Goal: Transaction & Acquisition: Book appointment/travel/reservation

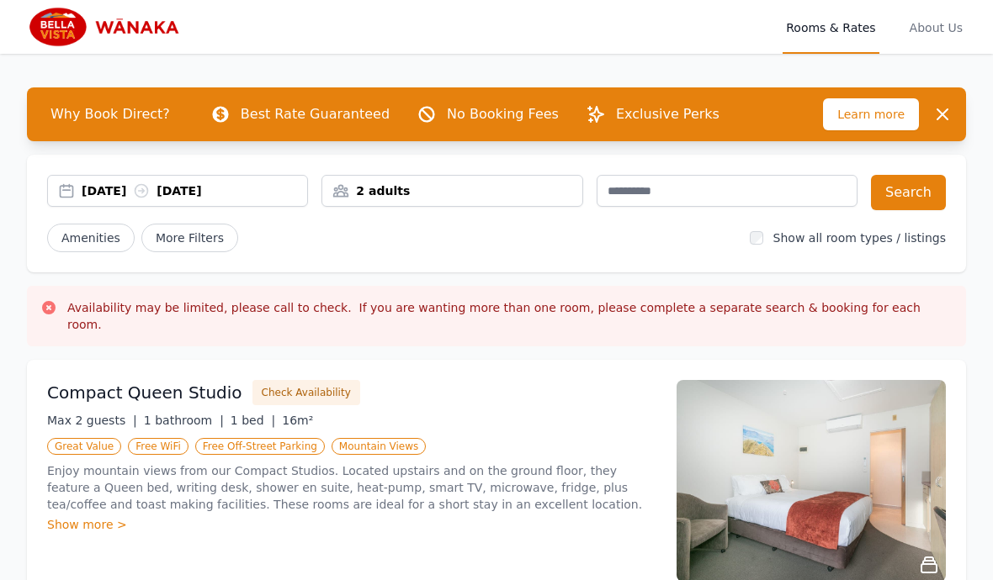
click at [438, 193] on div "2 adults" at bounding box center [451, 191] width 259 height 17
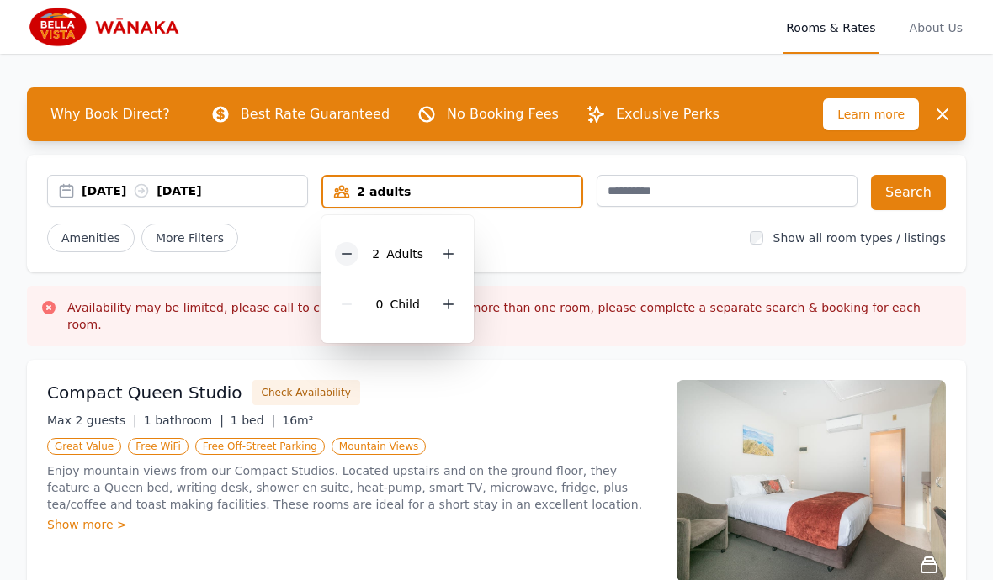
click at [355, 259] on div at bounding box center [347, 254] width 24 height 24
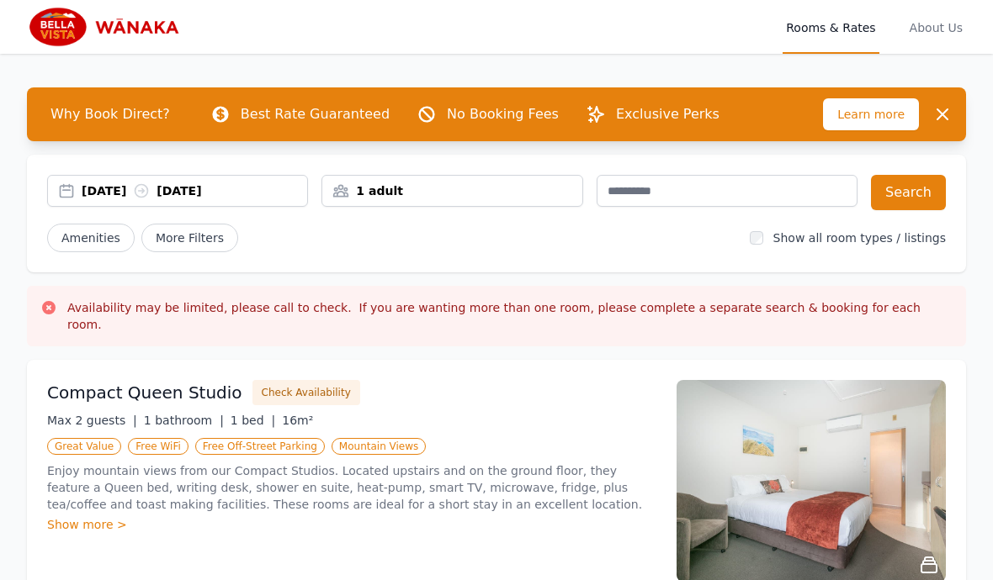
click at [146, 198] on div "[DATE] [DATE]" at bounding box center [194, 191] width 225 height 17
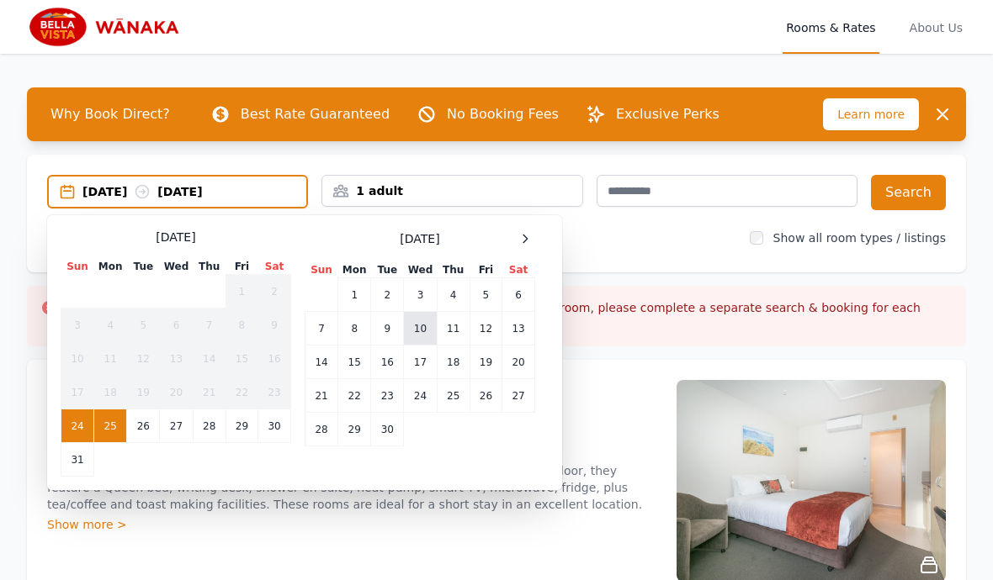
click at [418, 326] on td "10" at bounding box center [420, 329] width 33 height 34
click at [460, 326] on td "11" at bounding box center [453, 329] width 33 height 34
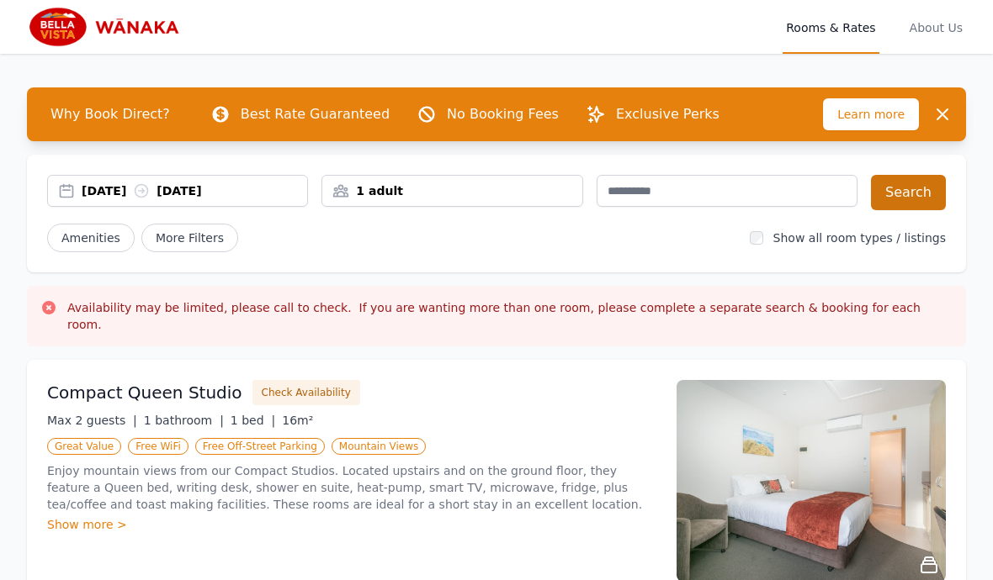
click at [923, 199] on button "Search" at bounding box center [908, 192] width 75 height 35
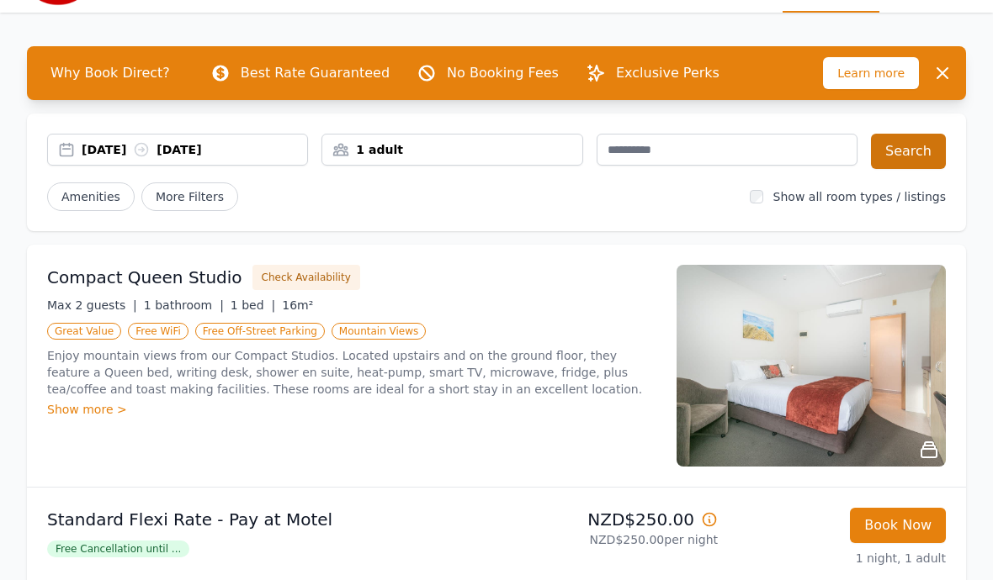
scroll to position [43, 0]
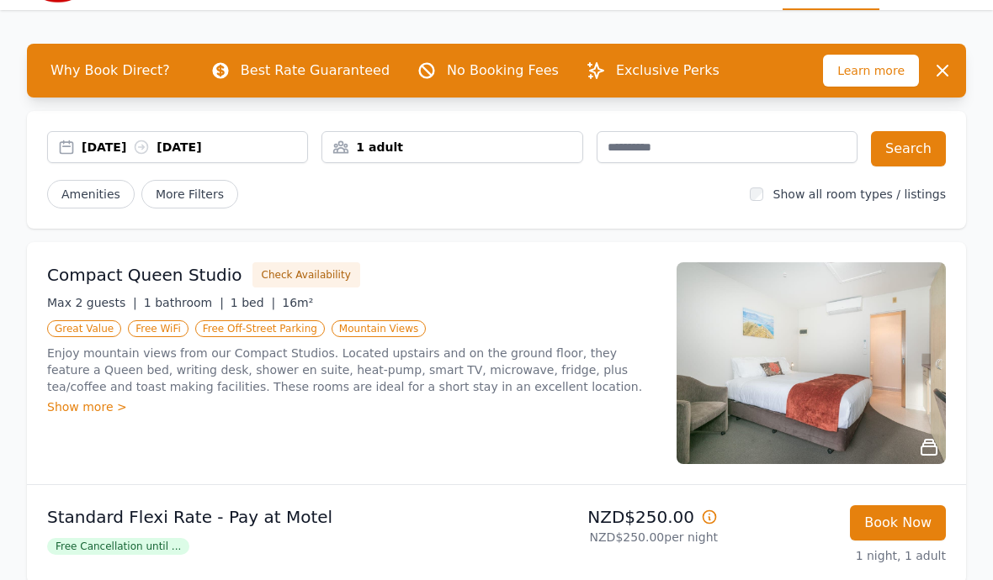
click at [246, 147] on div "[DATE] [DATE]" at bounding box center [194, 148] width 225 height 17
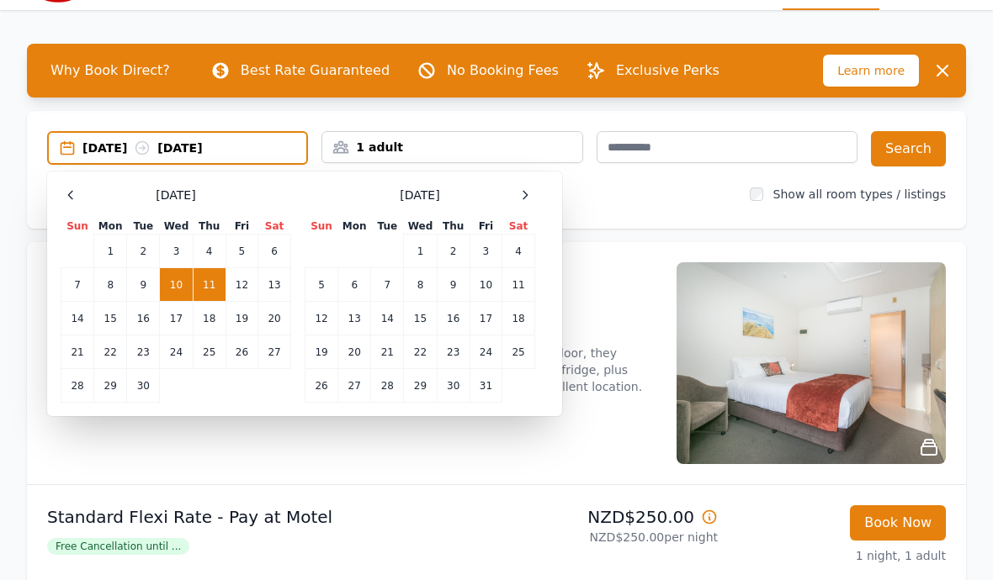
scroll to position [44, 0]
click at [66, 204] on div at bounding box center [71, 195] width 20 height 20
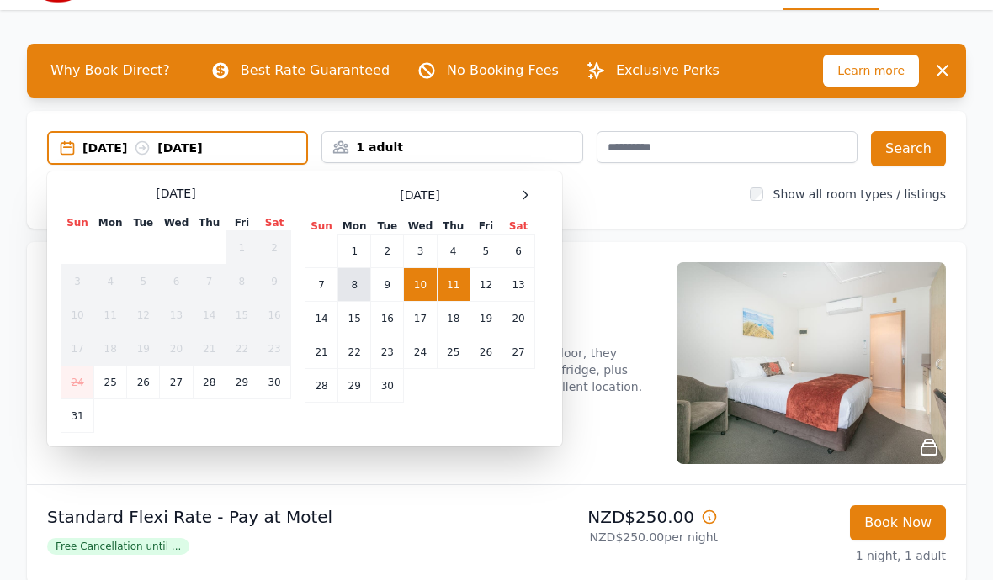
click at [350, 284] on td "8" at bounding box center [354, 285] width 33 height 34
click at [383, 288] on td "9" at bounding box center [387, 285] width 33 height 34
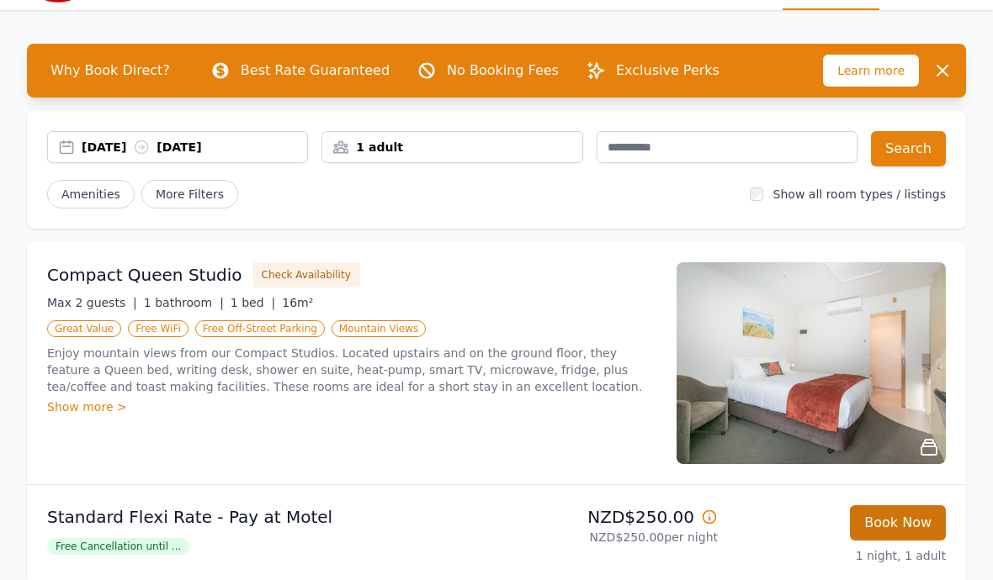
click at [902, 524] on button "Book Now" at bounding box center [898, 523] width 96 height 35
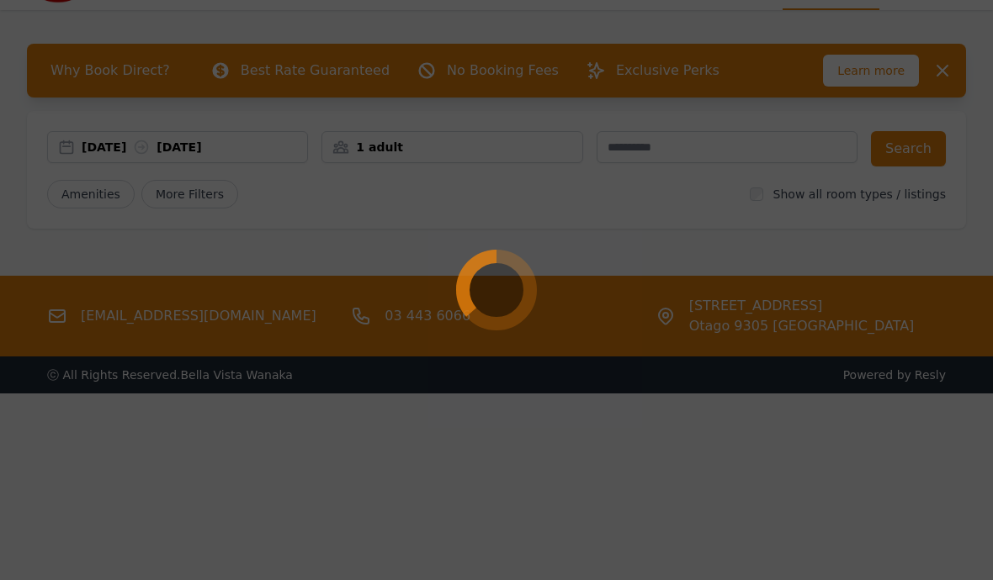
select select "**"
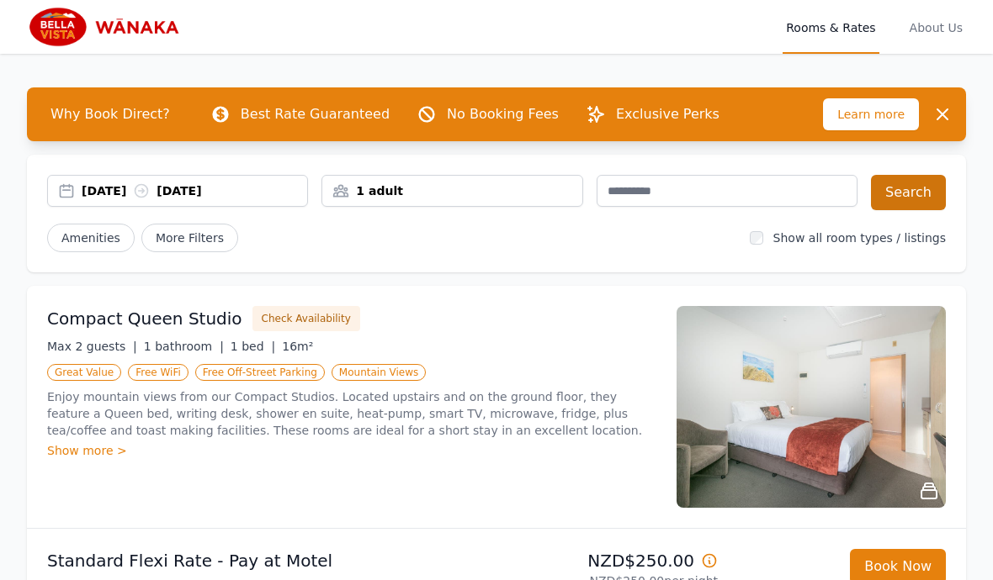
click at [919, 193] on button "Search" at bounding box center [908, 192] width 75 height 35
click at [144, 199] on div "[DATE] [DATE]" at bounding box center [194, 191] width 225 height 17
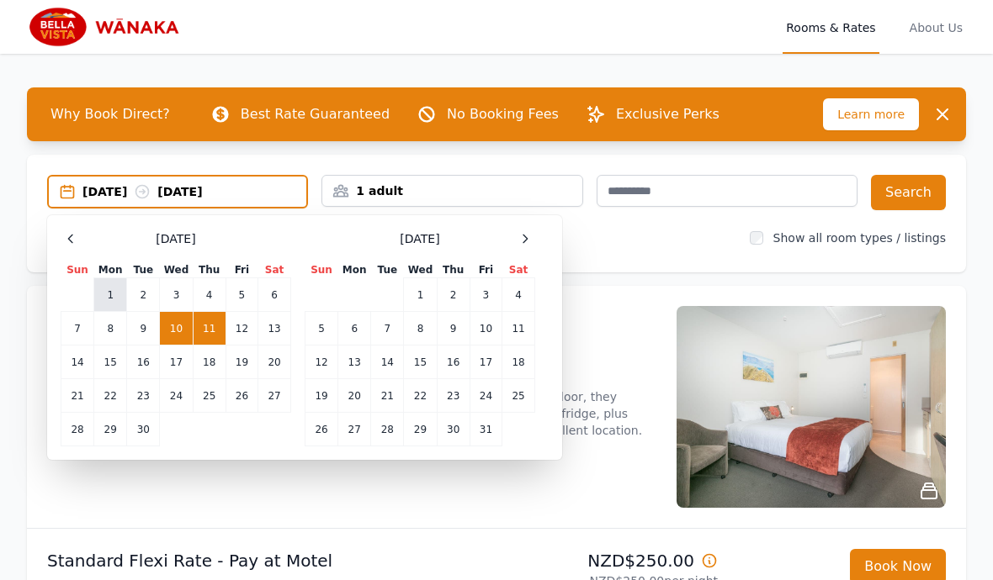
click at [110, 297] on td "1" at bounding box center [110, 295] width 33 height 34
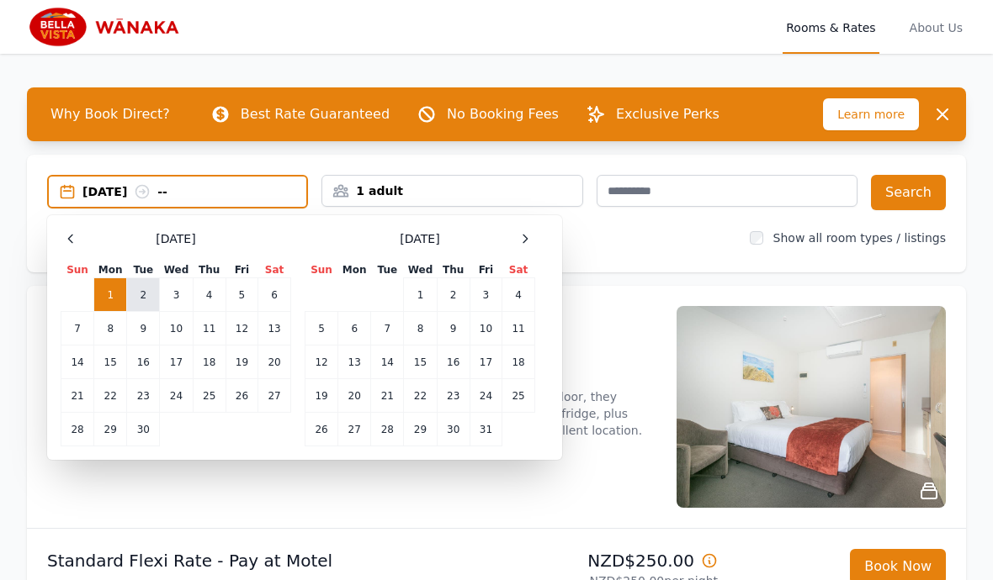
click at [140, 289] on td "2" at bounding box center [143, 295] width 33 height 34
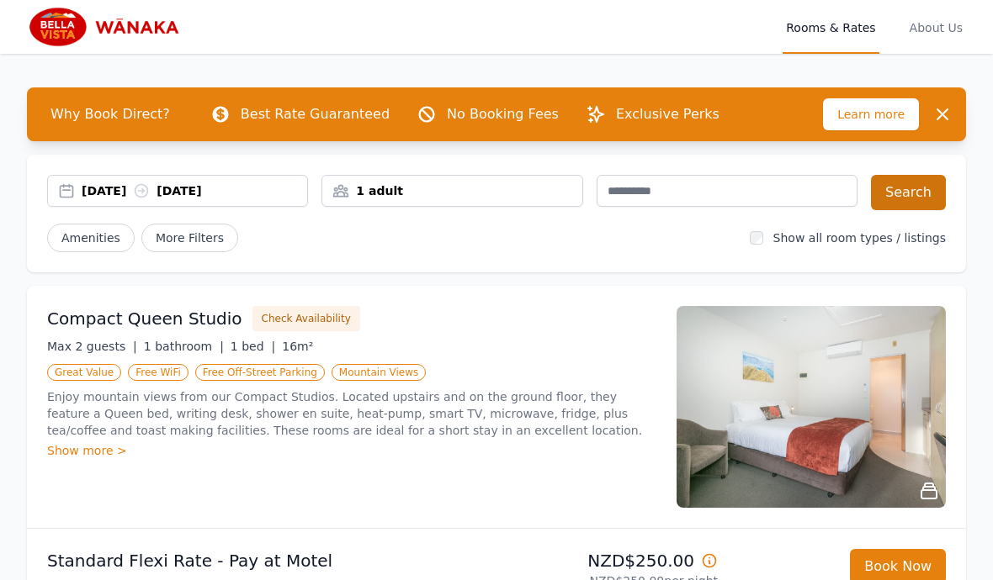
click at [929, 193] on button "Search" at bounding box center [908, 192] width 75 height 35
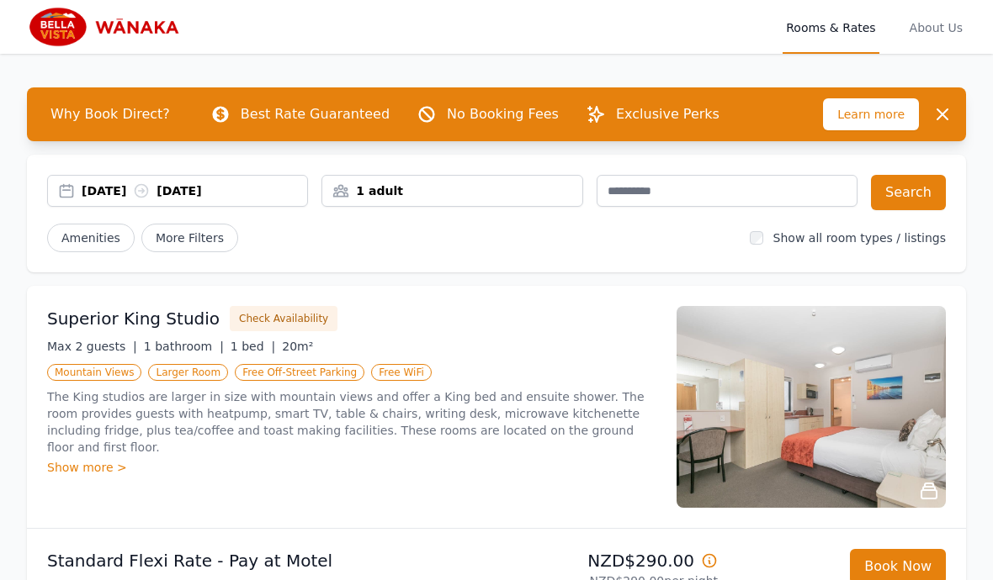
click at [109, 188] on div "[DATE] [DATE]" at bounding box center [194, 191] width 225 height 17
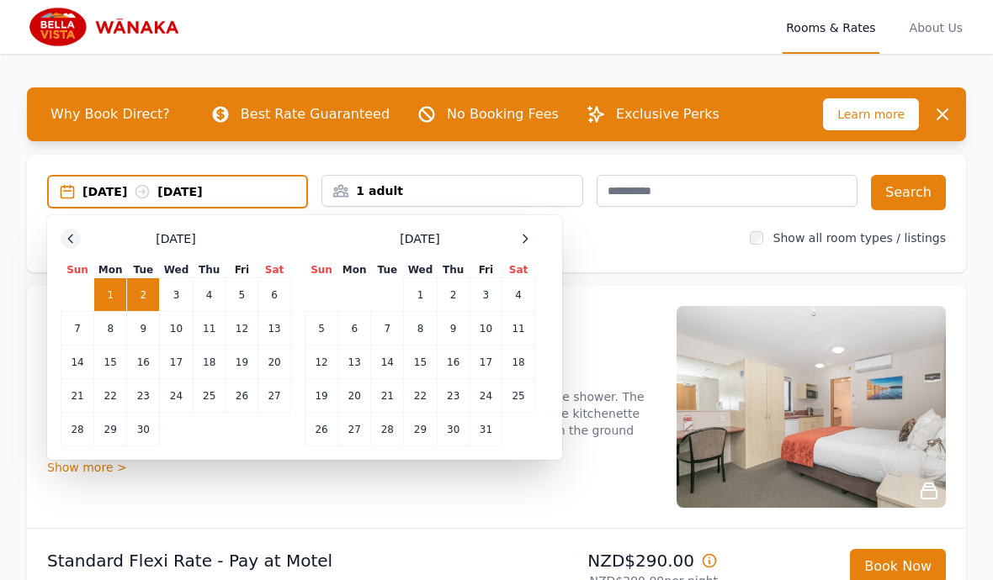
click at [77, 234] on icon at bounding box center [70, 238] width 13 height 13
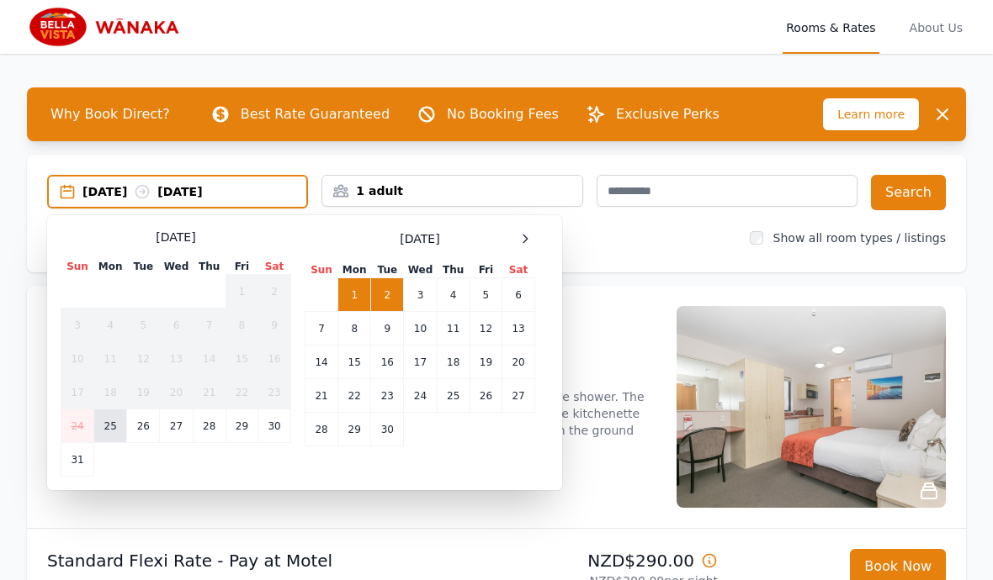
click at [111, 428] on td "25" at bounding box center [110, 427] width 33 height 34
click at [140, 424] on td "26" at bounding box center [143, 427] width 33 height 34
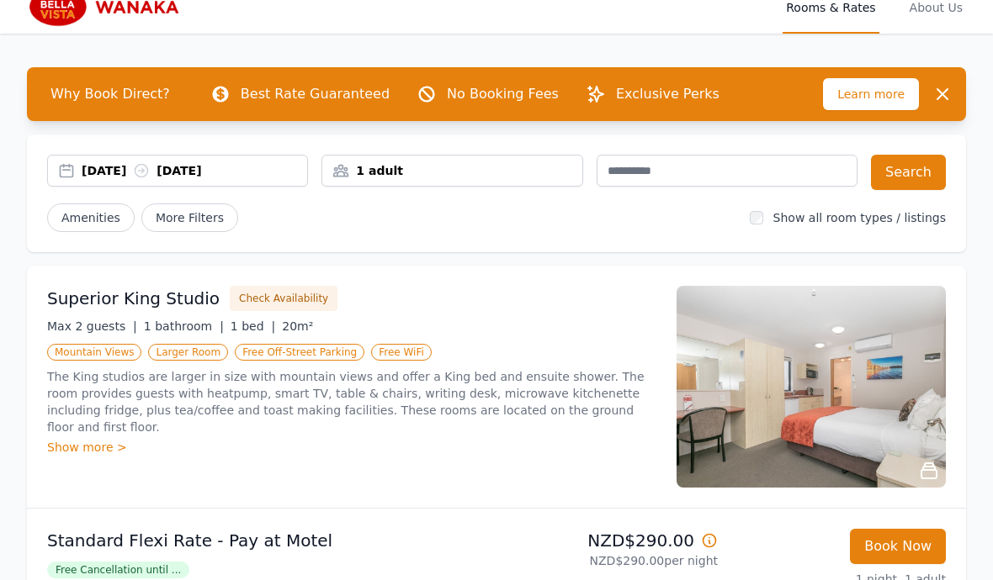
scroll to position [20, 0]
click at [912, 177] on button "Search" at bounding box center [908, 172] width 75 height 35
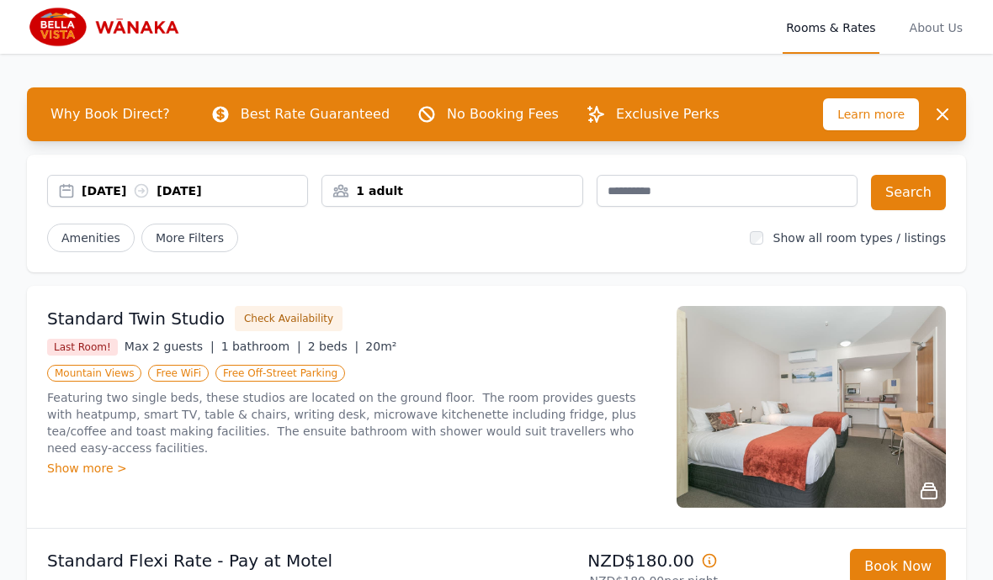
click at [152, 188] on div "[DATE] [DATE]" at bounding box center [194, 191] width 225 height 17
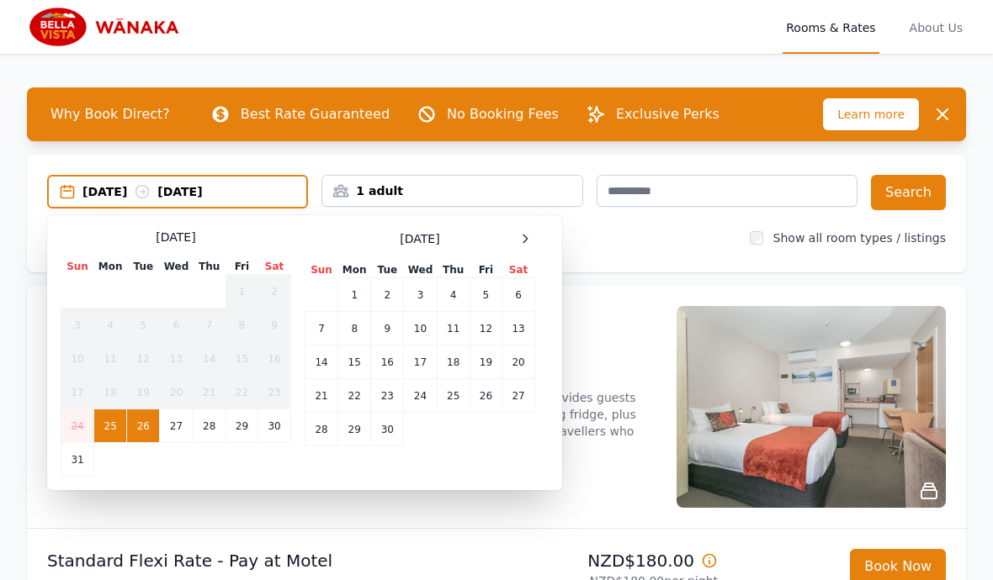
click at [138, 426] on td "26" at bounding box center [143, 427] width 33 height 34
click at [164, 427] on td "27" at bounding box center [176, 427] width 33 height 34
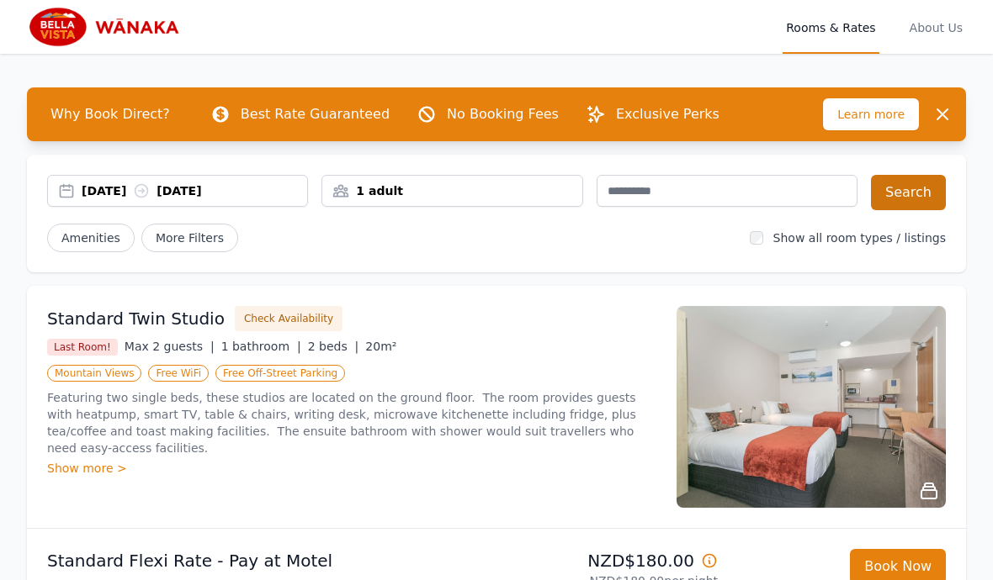
click at [915, 194] on button "Search" at bounding box center [908, 192] width 75 height 35
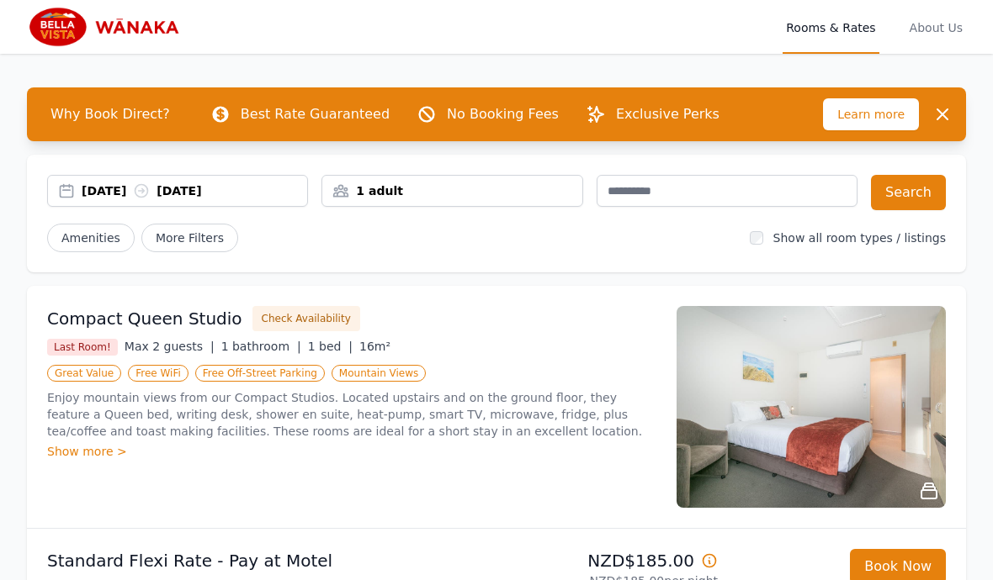
click at [124, 192] on div "[DATE] [DATE]" at bounding box center [194, 191] width 225 height 17
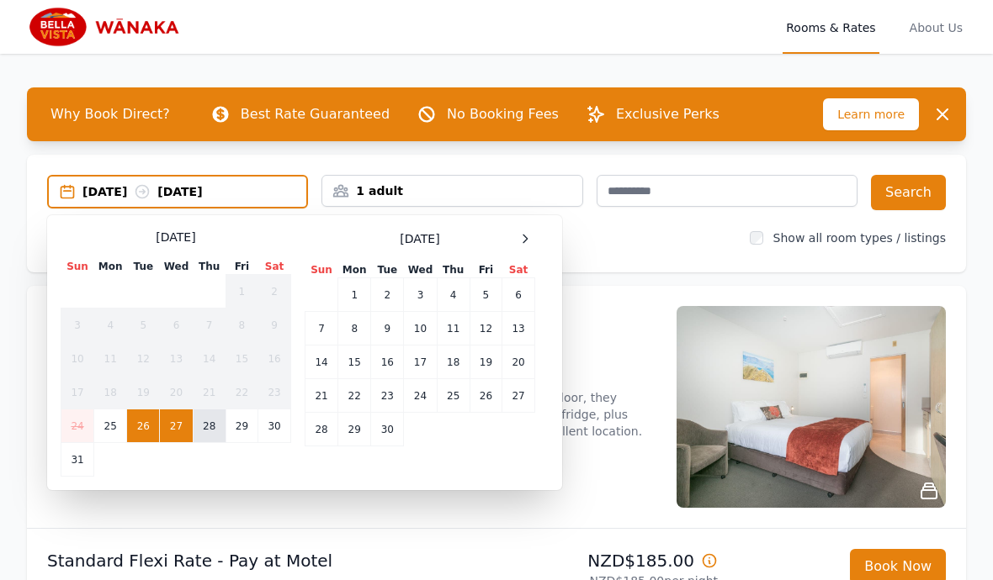
click at [203, 427] on td "28" at bounding box center [209, 427] width 33 height 34
click at [233, 422] on td "29" at bounding box center [241, 427] width 32 height 34
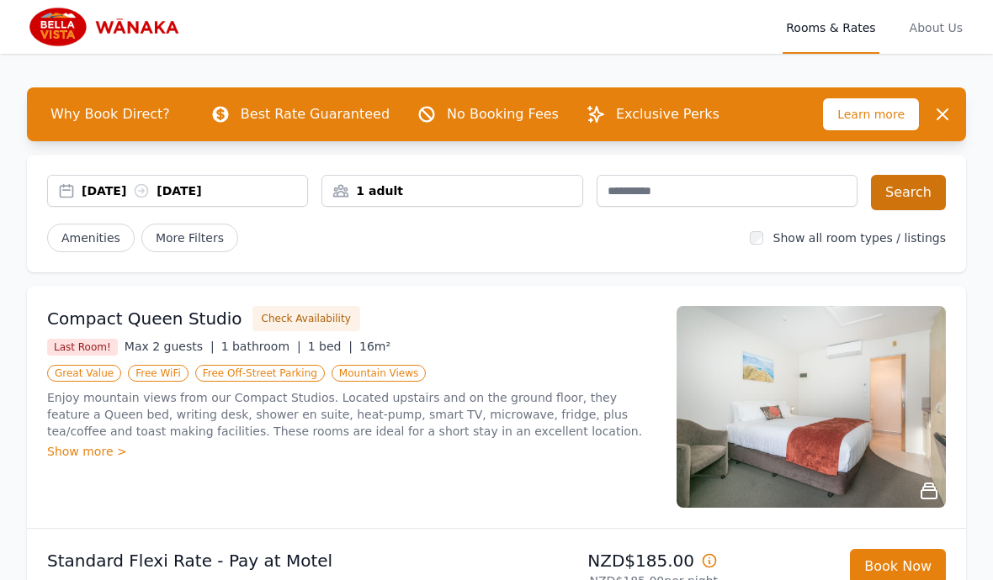
click at [922, 194] on button "Search" at bounding box center [908, 192] width 75 height 35
click at [217, 193] on div "[DATE] [DATE]" at bounding box center [194, 191] width 225 height 17
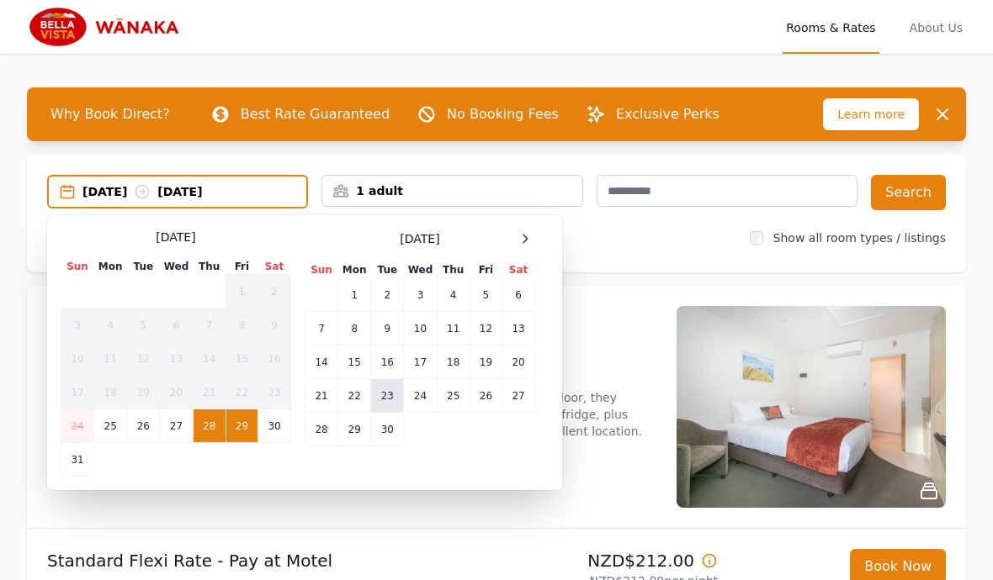
click at [387, 397] on td "23" at bounding box center [387, 396] width 33 height 34
click at [387, 396] on td "23" at bounding box center [387, 396] width 33 height 34
click at [416, 395] on td "24" at bounding box center [420, 396] width 33 height 34
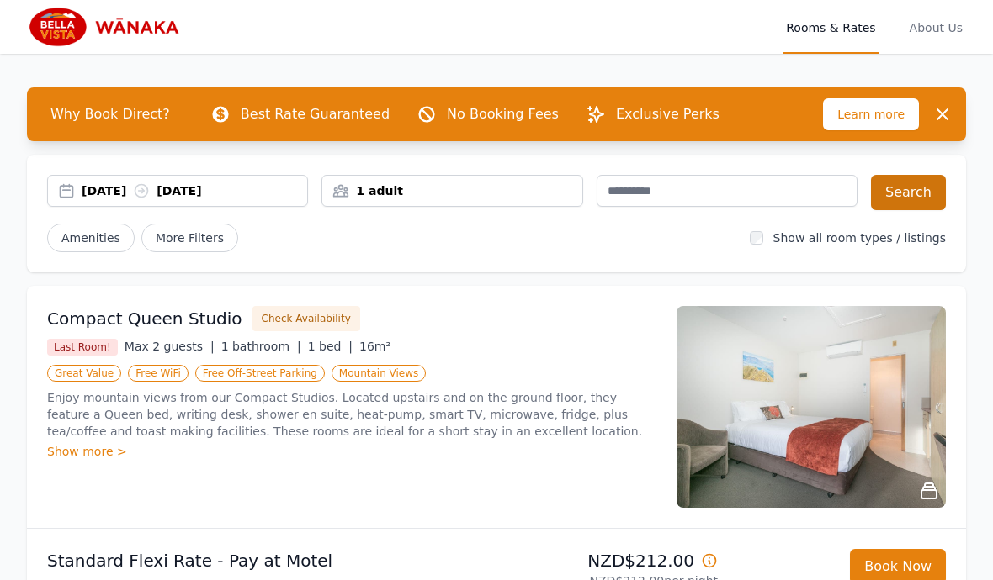
click at [913, 197] on button "Search" at bounding box center [908, 192] width 75 height 35
